Goal: Task Accomplishment & Management: Manage account settings

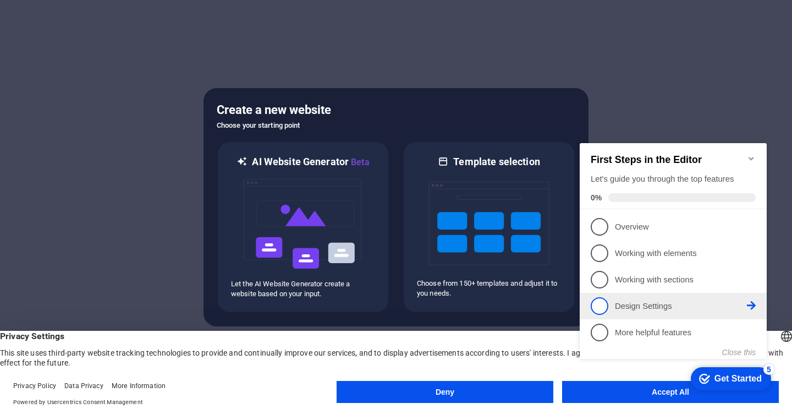
click at [602, 302] on span "4" at bounding box center [600, 306] width 18 height 18
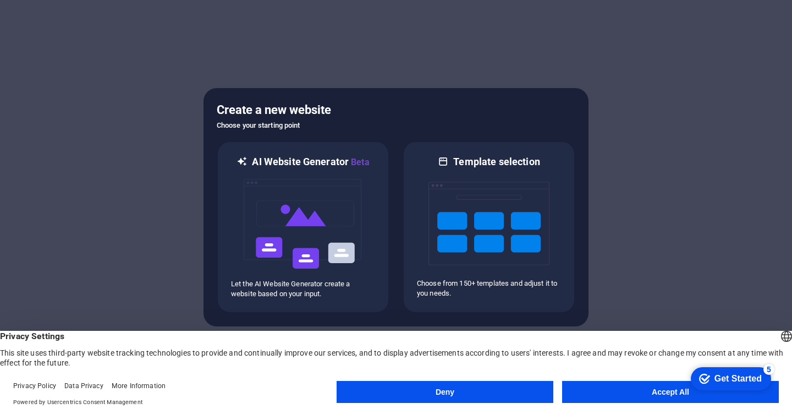
click at [607, 388] on button "Accept All" at bounding box center [670, 392] width 217 height 22
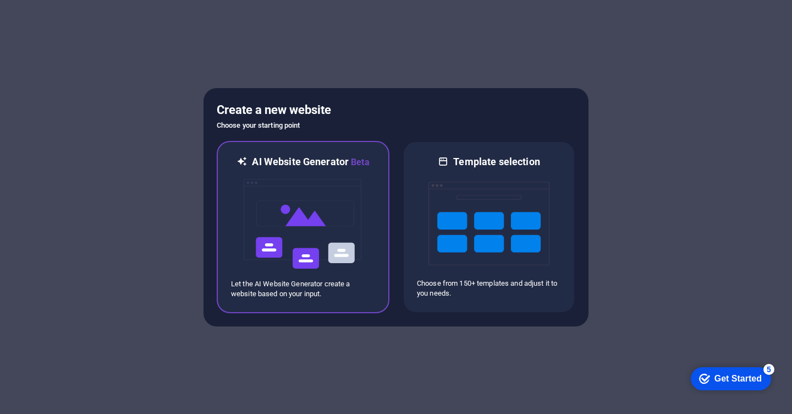
click at [333, 218] on img at bounding box center [303, 224] width 121 height 110
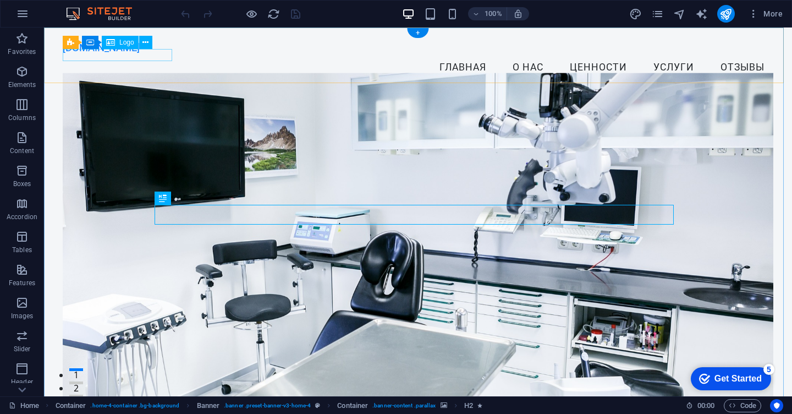
click at [151, 53] on div "[DOMAIN_NAME]" at bounding box center [418, 48] width 711 height 12
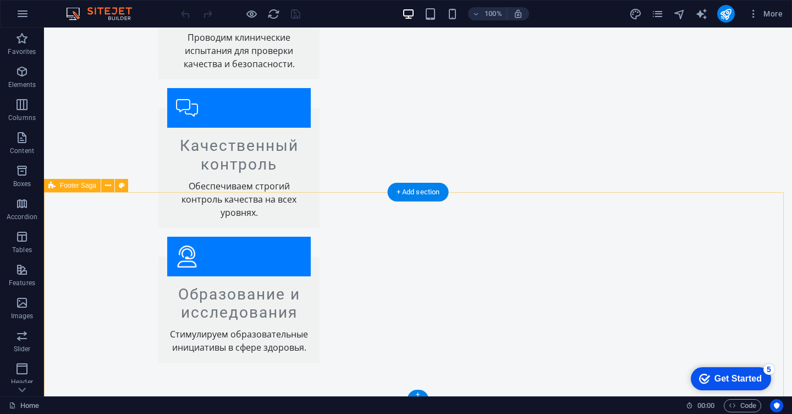
scroll to position [1929, 0]
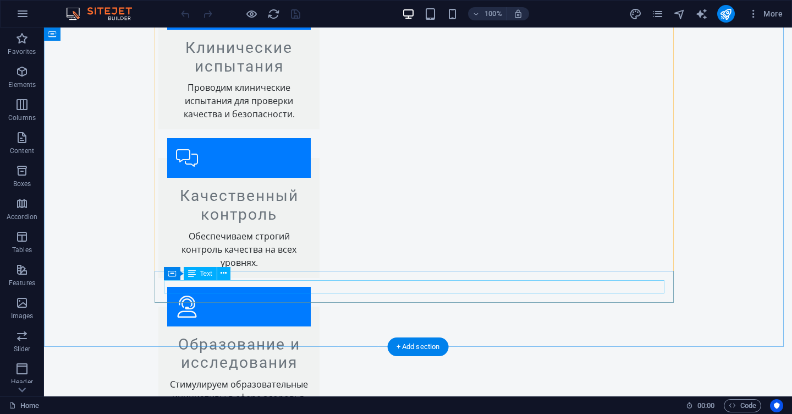
scroll to position [1929, 0]
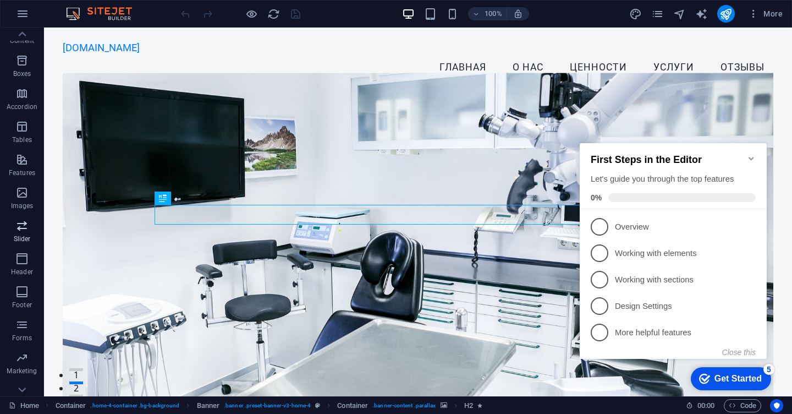
scroll to position [127, 0]
click at [25, 373] on icon "button" at bounding box center [21, 373] width 13 height 13
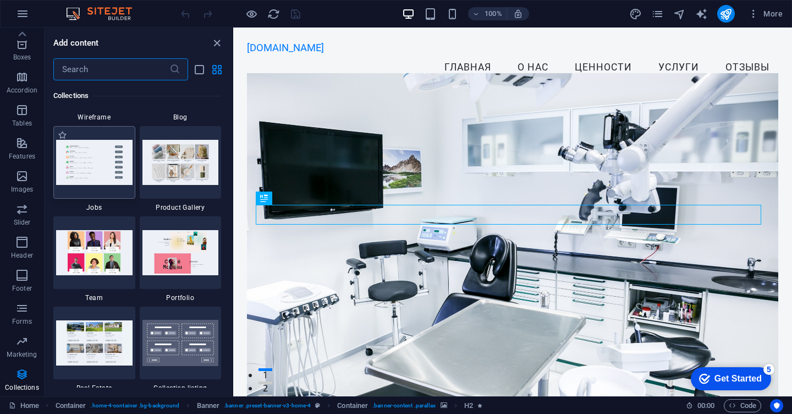
scroll to position [10071, 0]
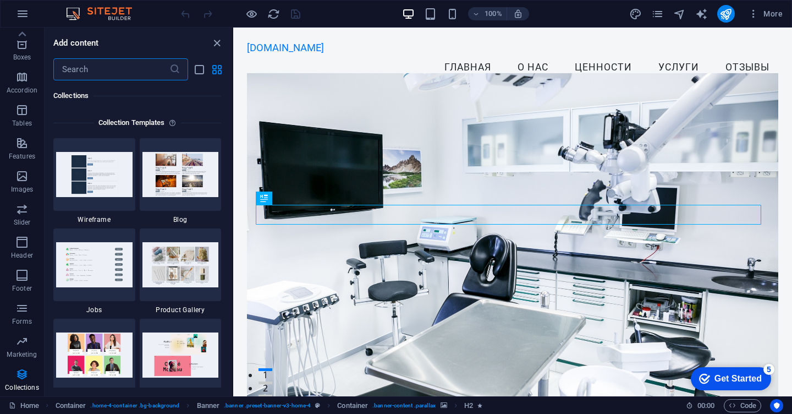
click at [77, 59] on input "text" at bounding box center [111, 69] width 116 height 22
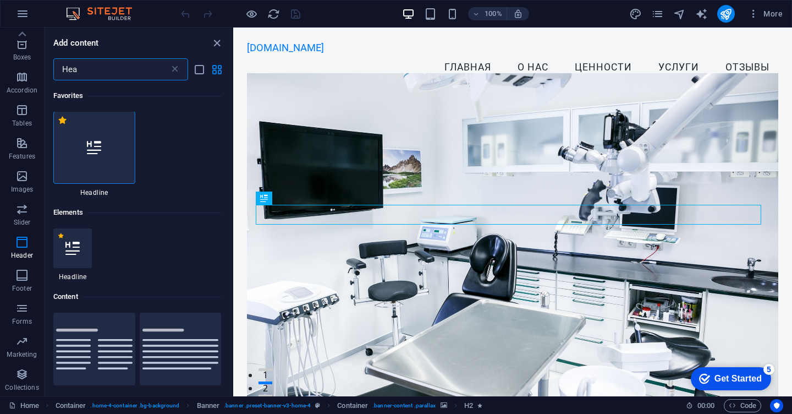
scroll to position [0, 0]
type input "H"
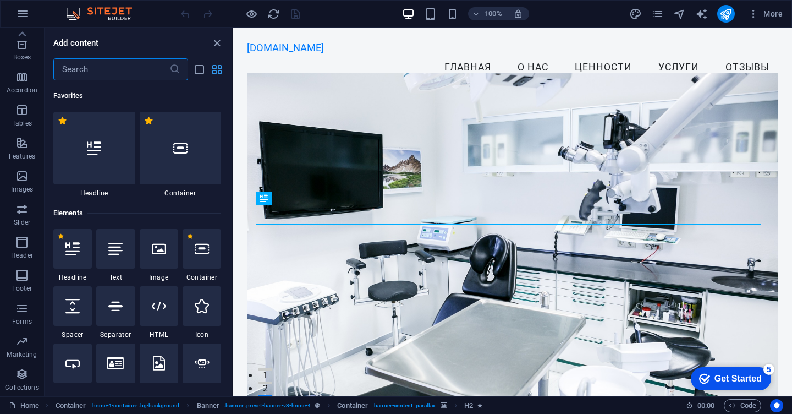
click at [220, 69] on icon "grid-view" at bounding box center [217, 69] width 13 height 13
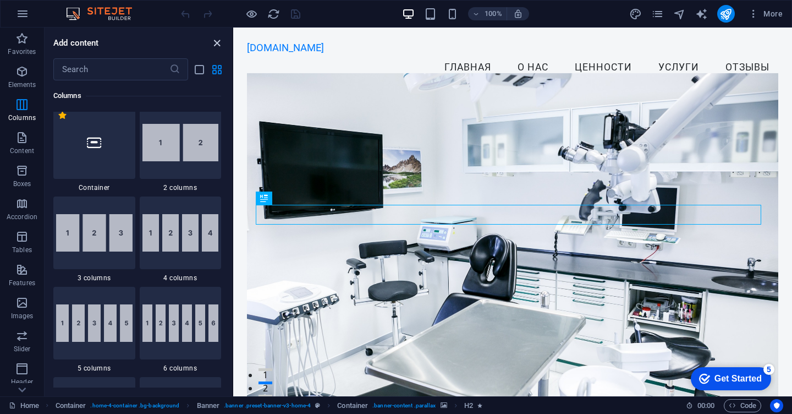
click at [218, 45] on icon "close panel" at bounding box center [217, 43] width 13 height 13
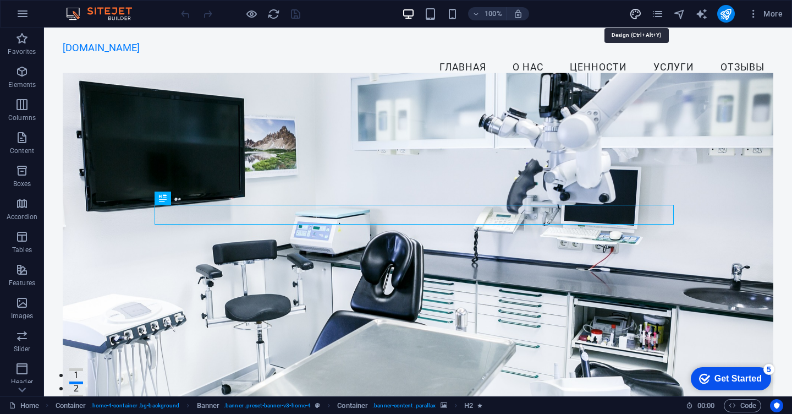
click at [637, 13] on icon "design" at bounding box center [635, 14] width 13 height 13
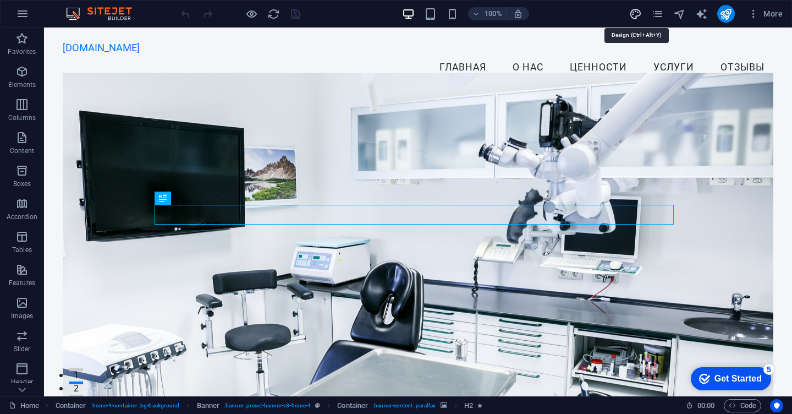
select select "px"
select select "200"
select select "px"
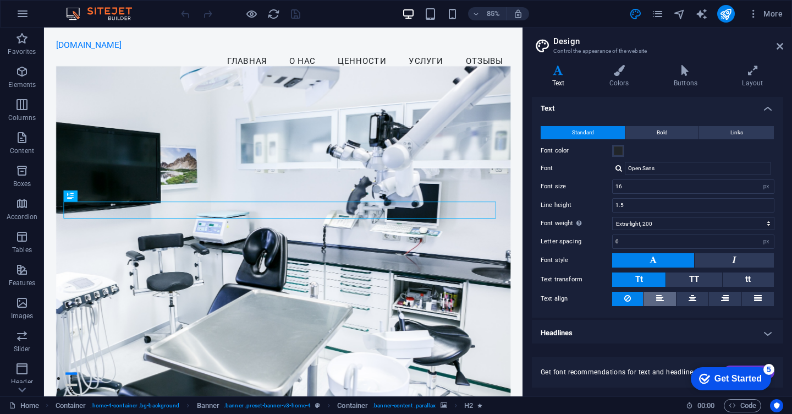
scroll to position [3, 0]
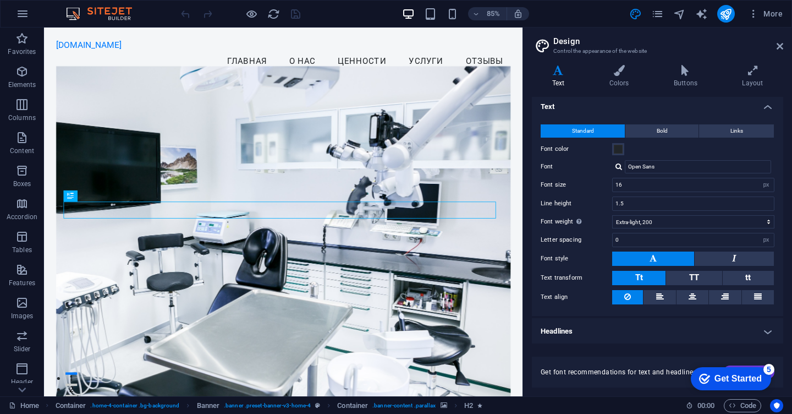
click at [658, 12] on icon "pages" at bounding box center [657, 14] width 13 height 13
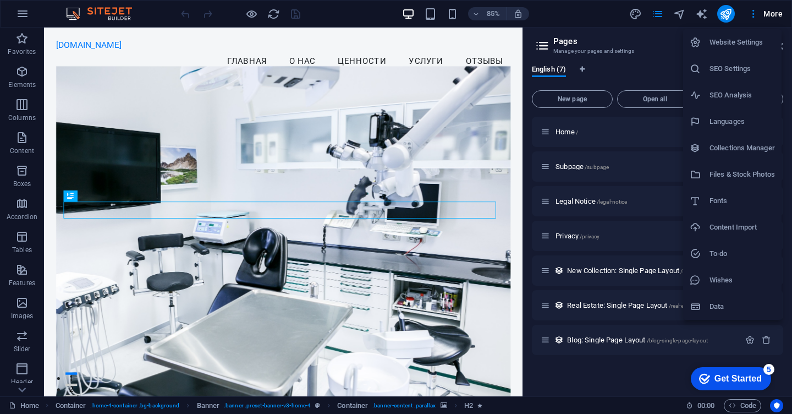
click at [750, 113] on li "Languages" at bounding box center [732, 121] width 98 height 26
select select "41"
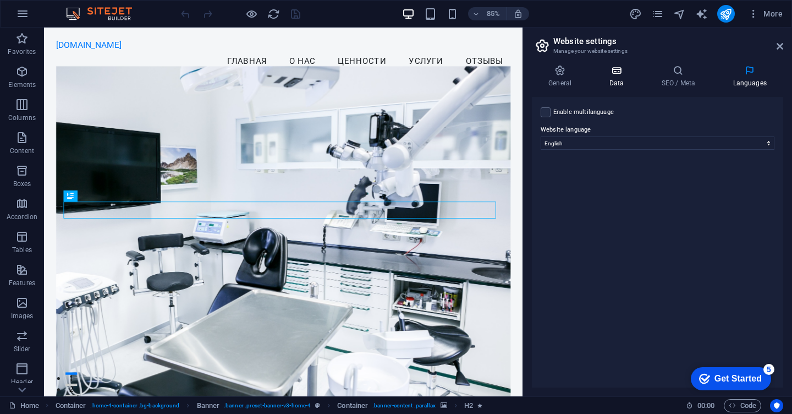
click at [621, 83] on h4 "Data" at bounding box center [618, 76] width 52 height 23
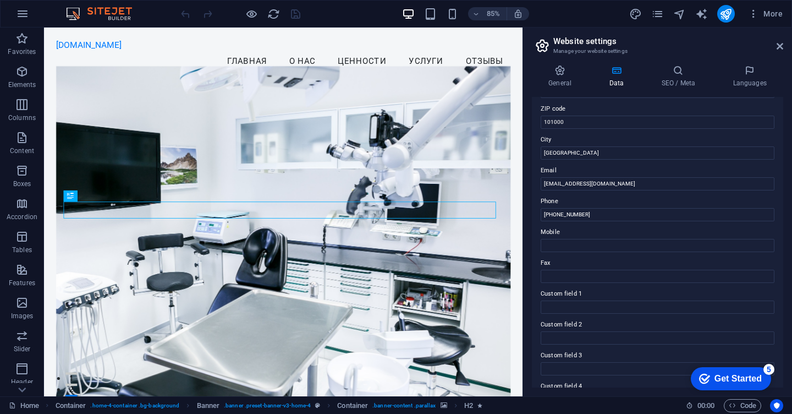
scroll to position [0, 0]
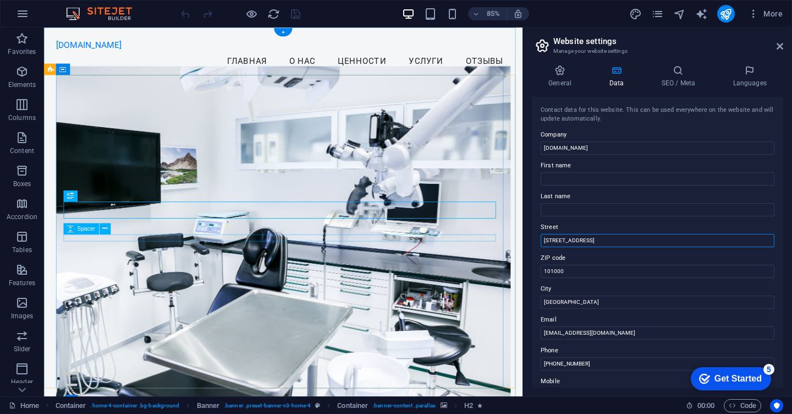
drag, startPoint x: 632, startPoint y: 266, endPoint x: 574, endPoint y: 273, distance: 58.8
click at [595, 234] on input "[STREET_ADDRESS]" at bounding box center [658, 240] width 234 height 13
click at [595, 238] on input "[STREET_ADDRESS]" at bounding box center [658, 240] width 234 height 13
type input "у"
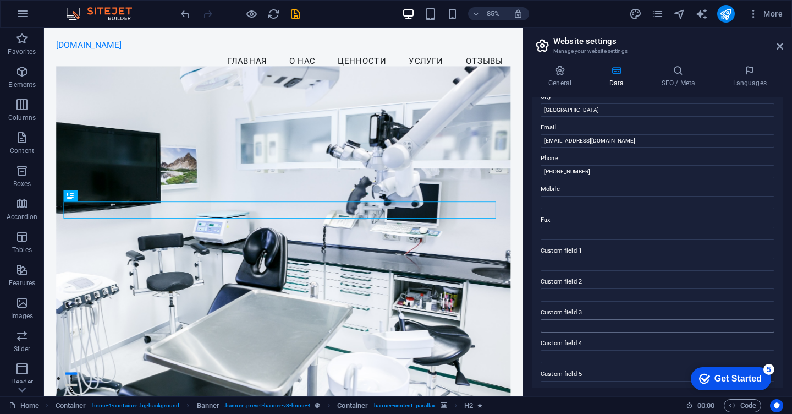
scroll to position [238, 0]
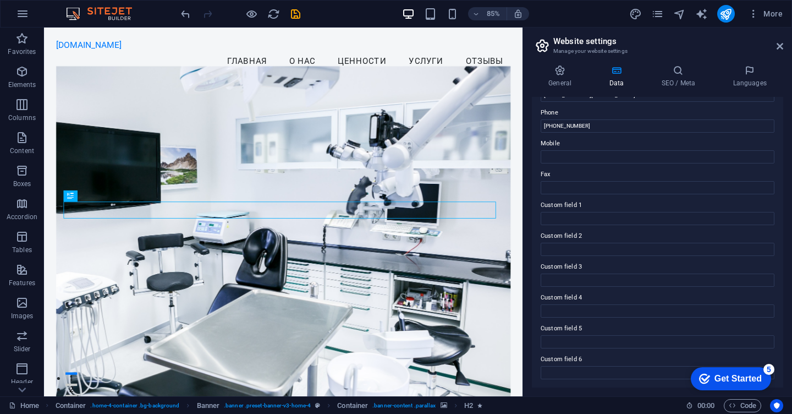
click at [569, 387] on div "Contact data for this website. This can be used everywhere on the website and w…" at bounding box center [657, 242] width 251 height 290
click at [723, 36] on h2 "Website settings" at bounding box center [668, 41] width 230 height 10
click at [596, 124] on input "[PHONE_NUMBER]" at bounding box center [658, 125] width 234 height 13
type input "+"
click at [599, 109] on label "Phone" at bounding box center [658, 112] width 234 height 13
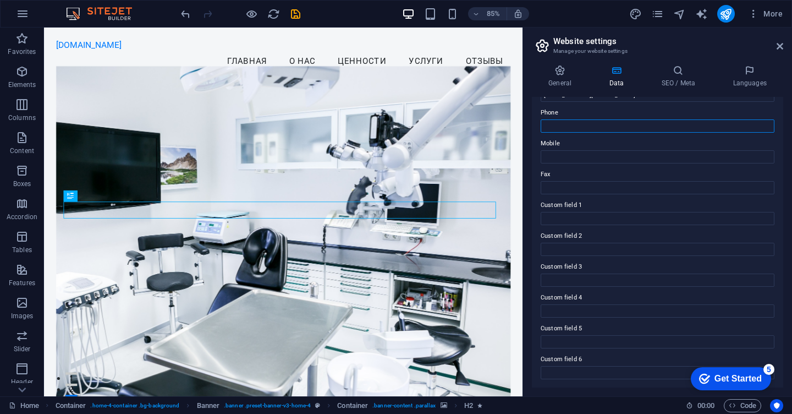
click at [599, 119] on input "Phone" at bounding box center [658, 125] width 234 height 13
click at [567, 78] on h4 "General" at bounding box center [562, 76] width 61 height 23
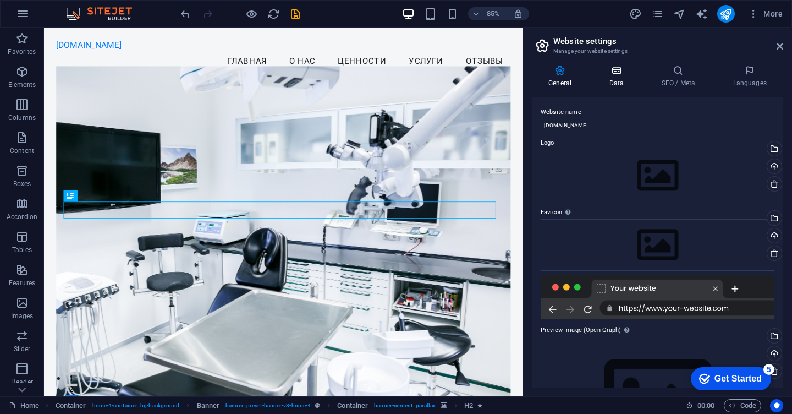
click at [610, 74] on icon at bounding box center [616, 70] width 48 height 11
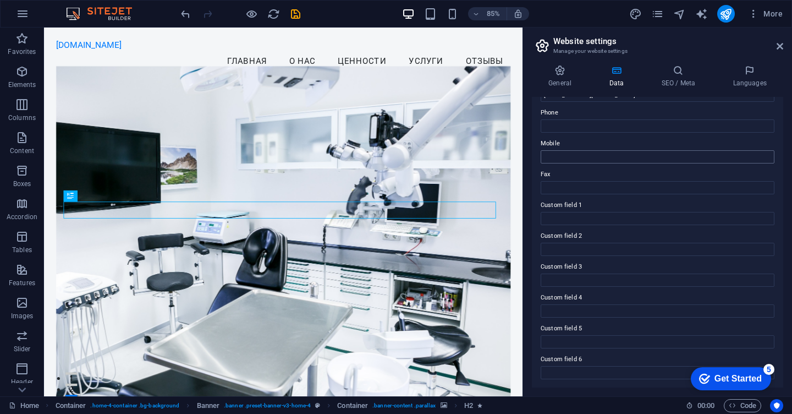
scroll to position [0, 0]
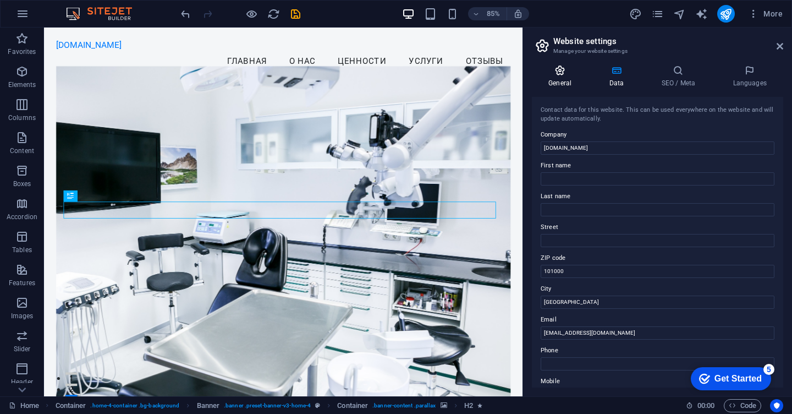
click at [561, 72] on icon at bounding box center [560, 70] width 56 height 11
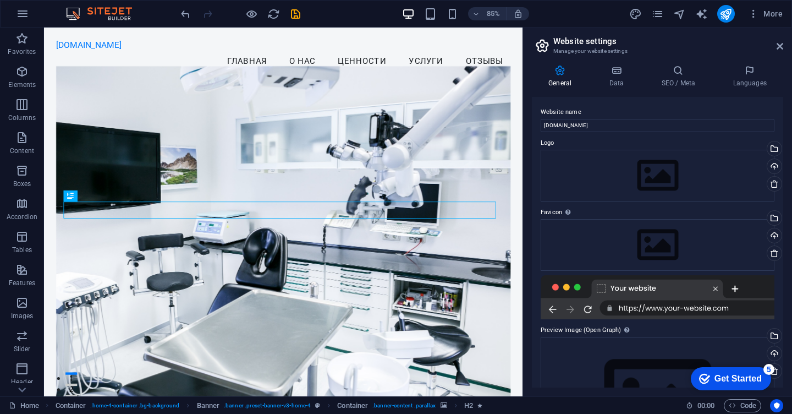
click at [774, 47] on header "Website settings Manage your website settings" at bounding box center [658, 42] width 249 height 29
click at [775, 47] on header "Website settings Manage your website settings" at bounding box center [658, 42] width 249 height 29
click at [780, 45] on icon at bounding box center [780, 46] width 7 height 9
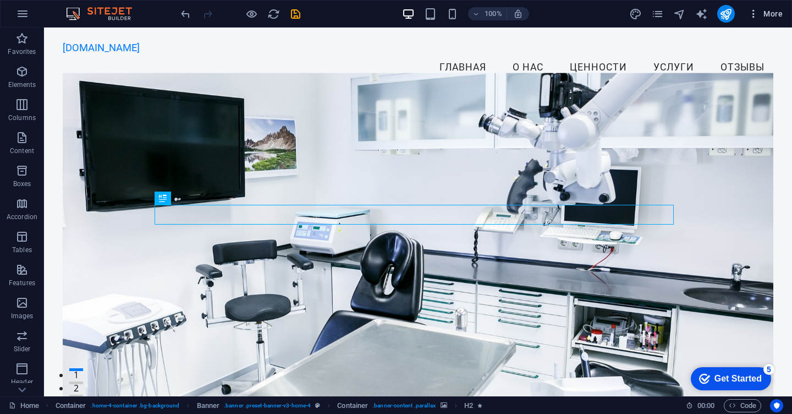
click at [0, 0] on span "More" at bounding box center [0, 0] width 0 height 0
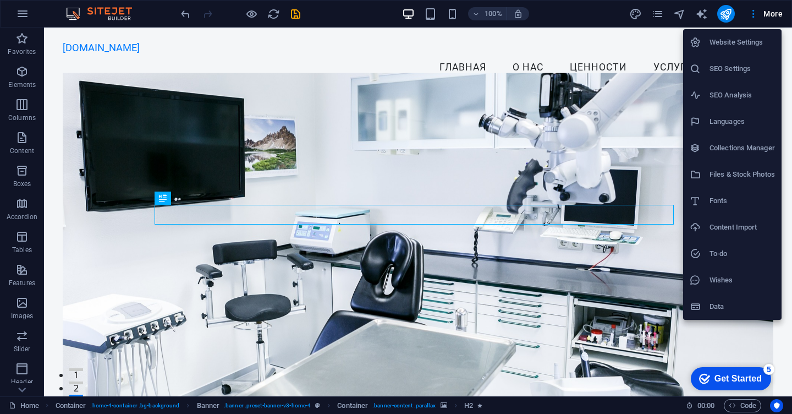
click at [745, 146] on h6 "Collections Manager" at bounding box center [742, 147] width 65 height 13
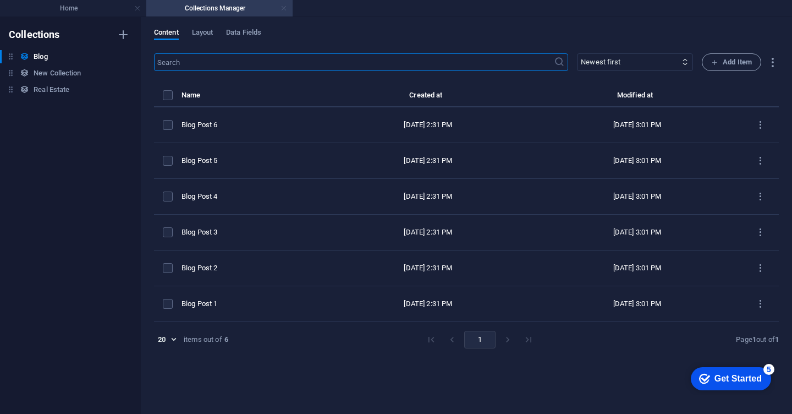
click at [283, 8] on link at bounding box center [284, 8] width 7 height 10
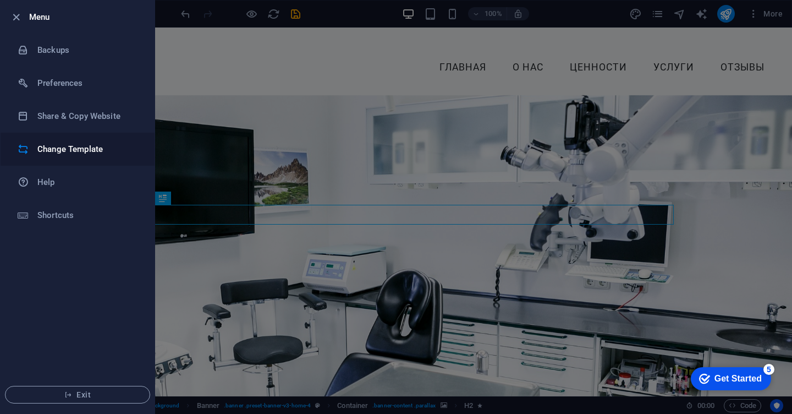
click at [83, 142] on li "Change Template" at bounding box center [78, 149] width 154 height 33
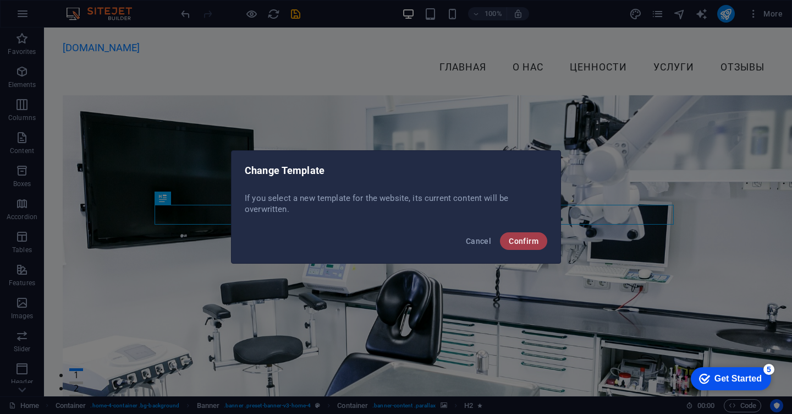
click at [529, 238] on span "Confirm" at bounding box center [524, 241] width 30 height 9
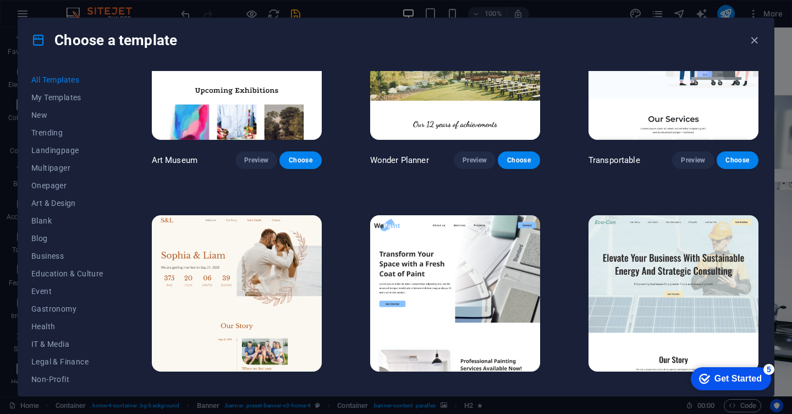
scroll to position [440, 0]
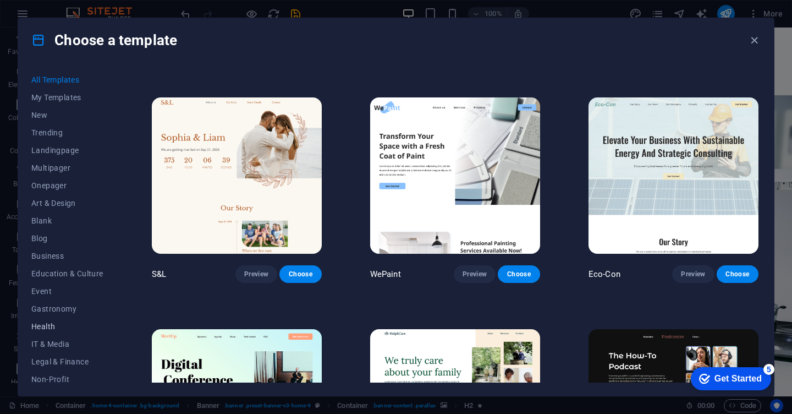
drag, startPoint x: 52, startPoint y: 324, endPoint x: 61, endPoint y: 331, distance: 11.0
click at [52, 324] on span "Health" at bounding box center [67, 326] width 72 height 9
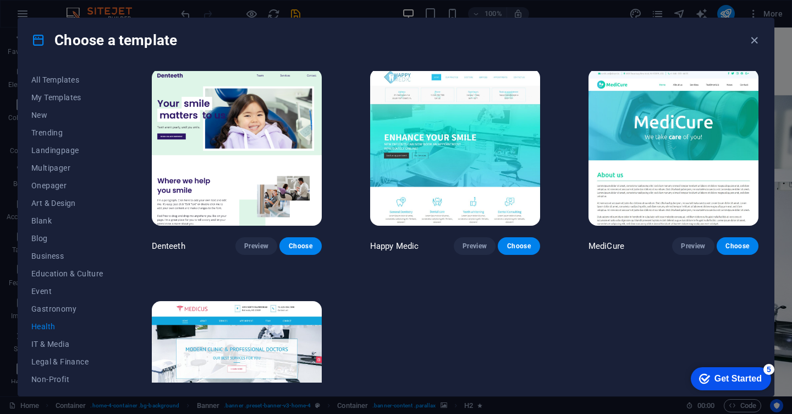
scroll to position [226, 0]
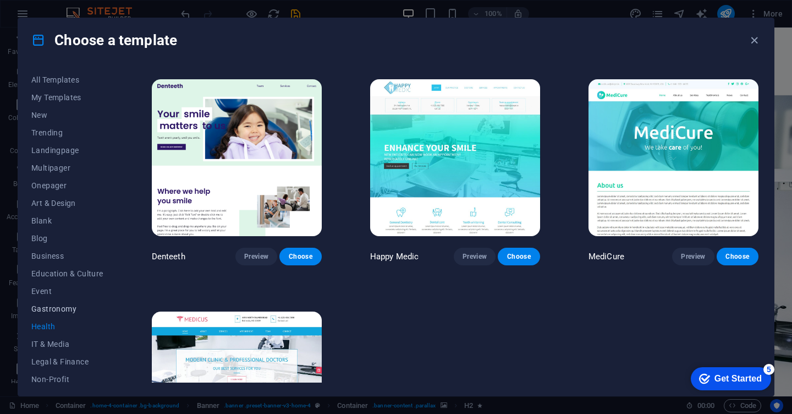
click at [65, 303] on button "Gastronomy" at bounding box center [67, 309] width 72 height 18
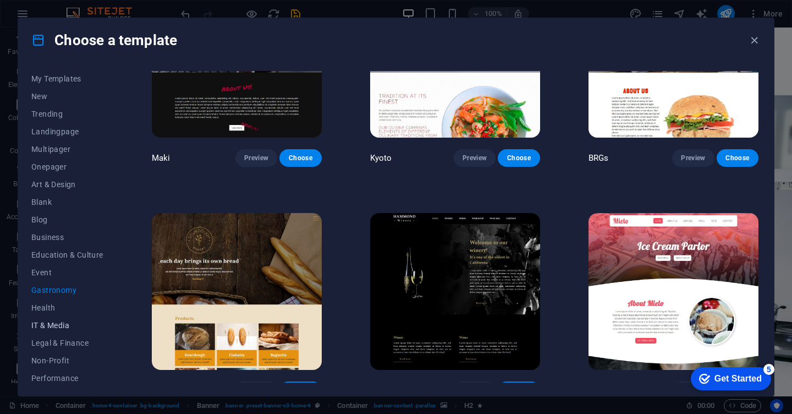
scroll to position [0, 0]
click at [46, 292] on span "Event" at bounding box center [67, 291] width 72 height 9
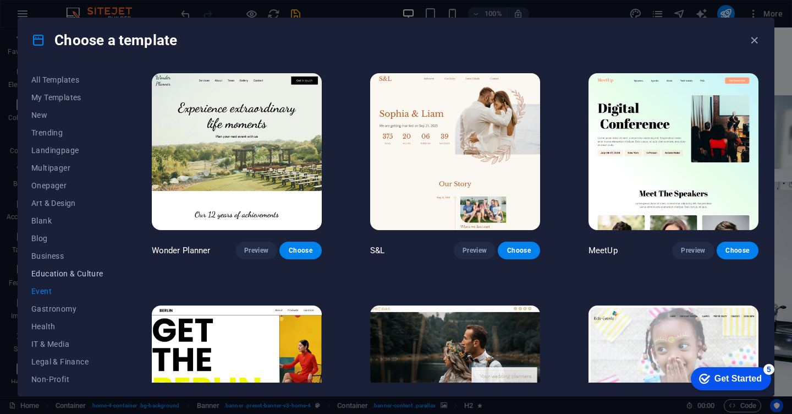
click at [52, 273] on span "Education & Culture" at bounding box center [67, 273] width 72 height 9
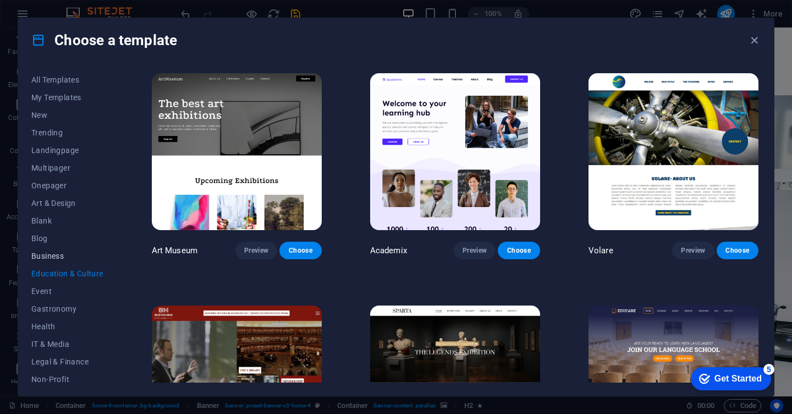
click at [50, 251] on button "Business" at bounding box center [67, 256] width 72 height 18
